Goal: Find specific page/section: Find specific page/section

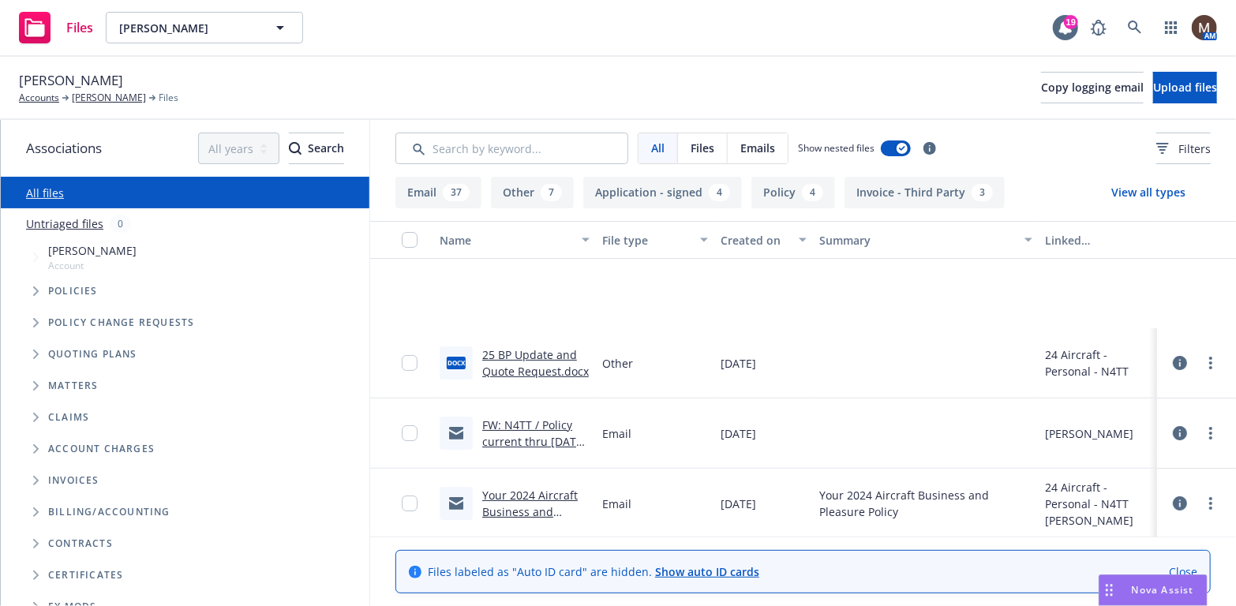
scroll to position [158, 0]
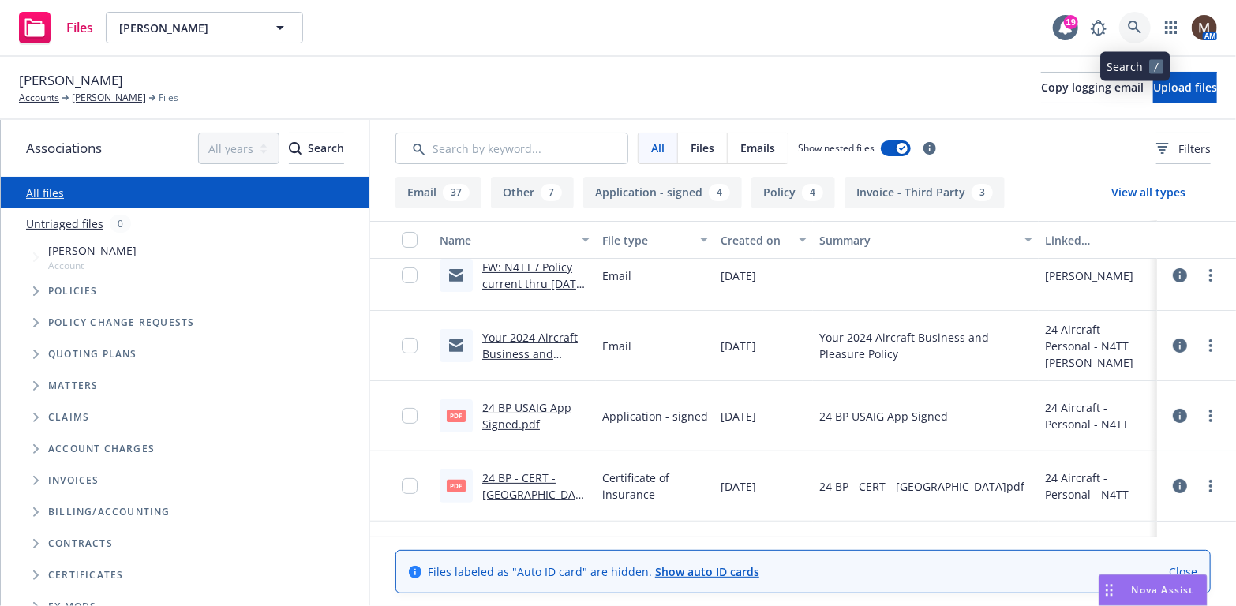
click at [1133, 24] on icon at bounding box center [1135, 28] width 14 height 14
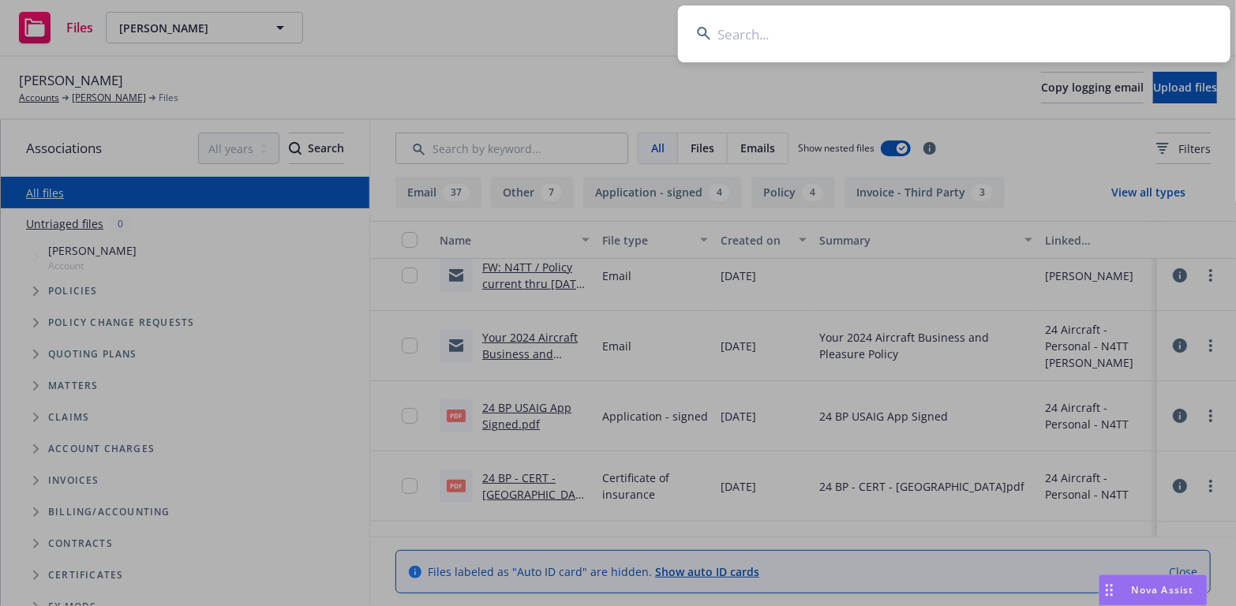
click at [734, 28] on input at bounding box center [954, 34] width 552 height 57
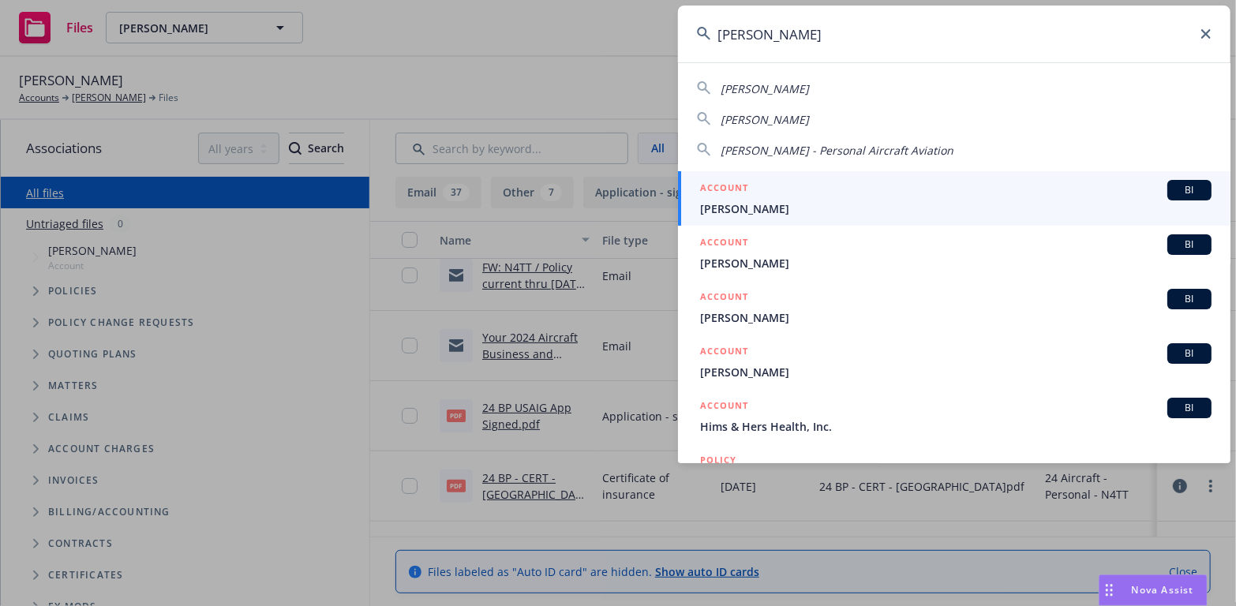
type input "[PERSON_NAME]"
click at [744, 204] on span "[PERSON_NAME]" at bounding box center [955, 208] width 511 height 17
